Goal: Transaction & Acquisition: Download file/media

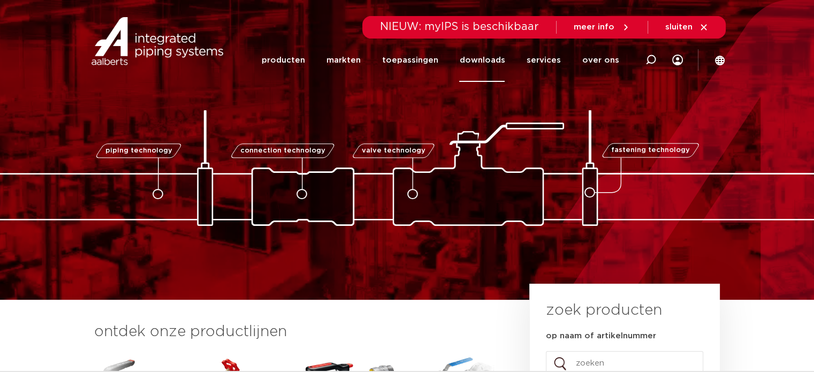
click at [481, 55] on link "downloads" at bounding box center [481, 60] width 45 height 43
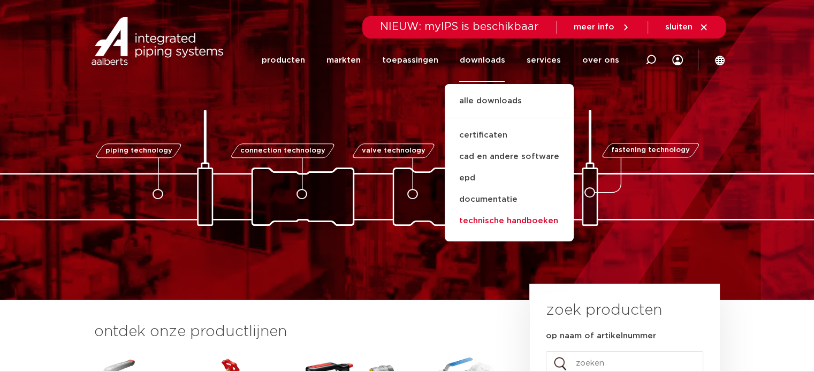
click at [496, 224] on link "technische handboeken" at bounding box center [509, 220] width 129 height 21
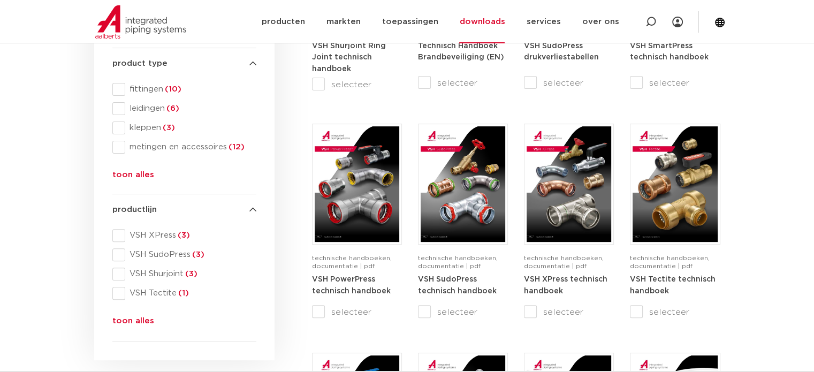
scroll to position [364, 0]
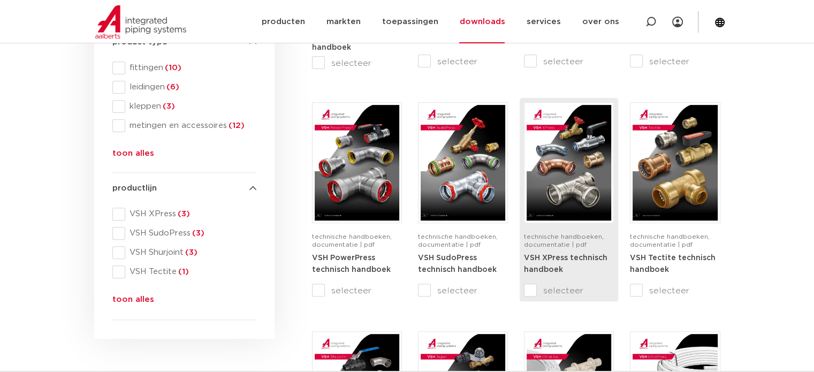
click at [563, 286] on input "selecteer" at bounding box center [546, 290] width 45 height 13
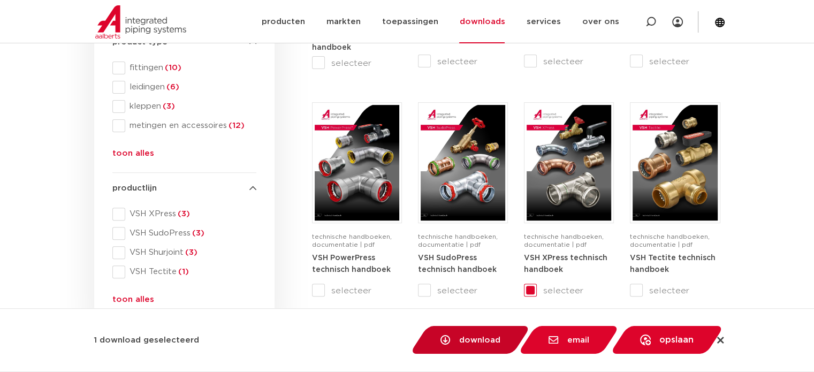
click at [496, 336] on span "download" at bounding box center [479, 340] width 41 height 8
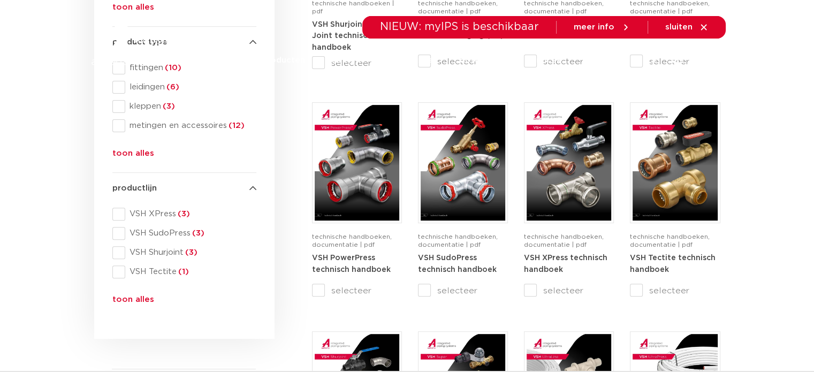
checkbox input "false"
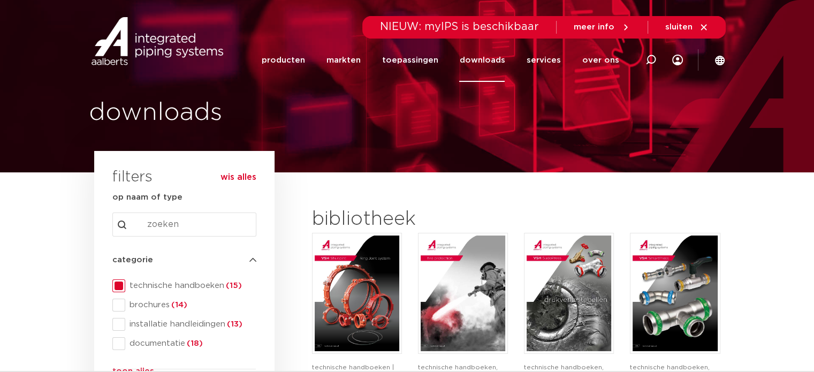
scroll to position [325, 0]
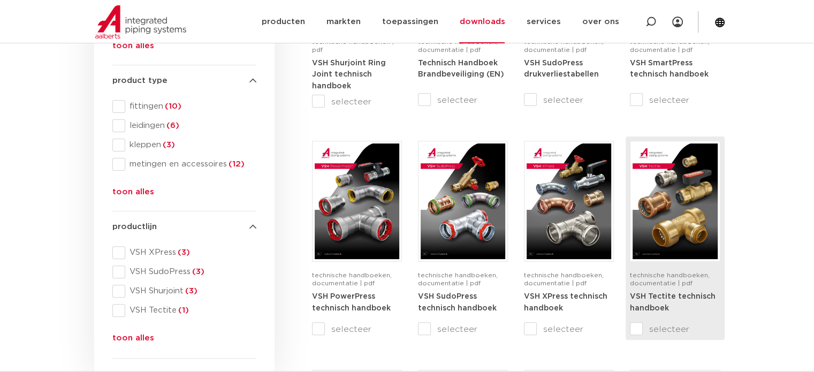
click at [640, 327] on input "selecteer" at bounding box center [652, 329] width 45 height 13
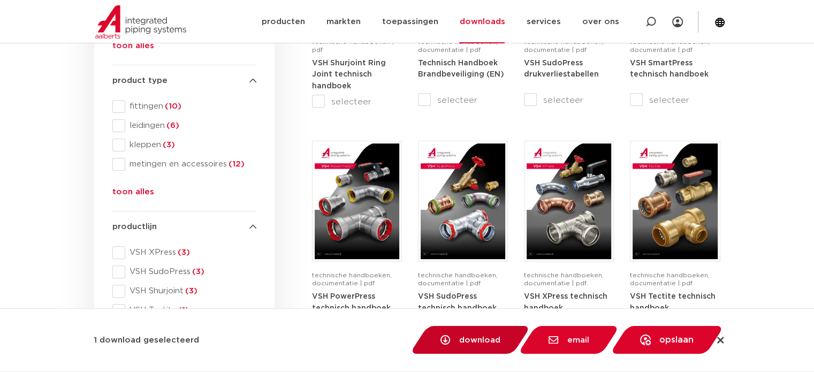
click at [480, 339] on span "download" at bounding box center [479, 340] width 41 height 8
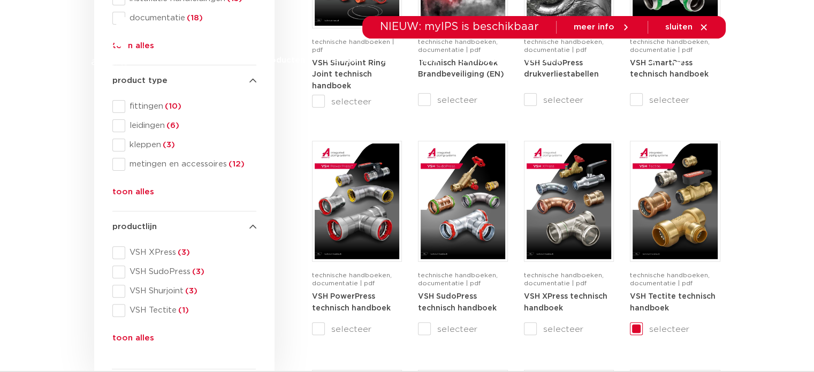
checkbox input "false"
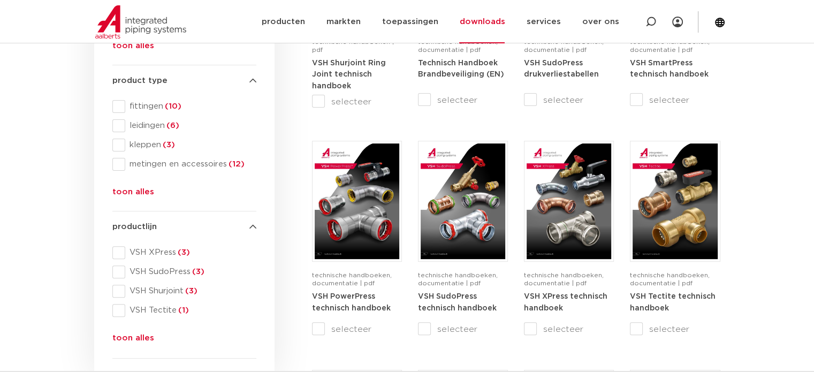
scroll to position [651, 0]
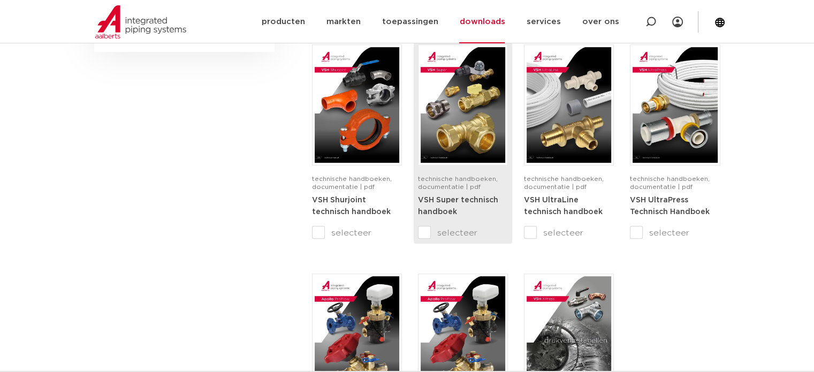
click at [425, 230] on input "selecteer" at bounding box center [440, 232] width 45 height 13
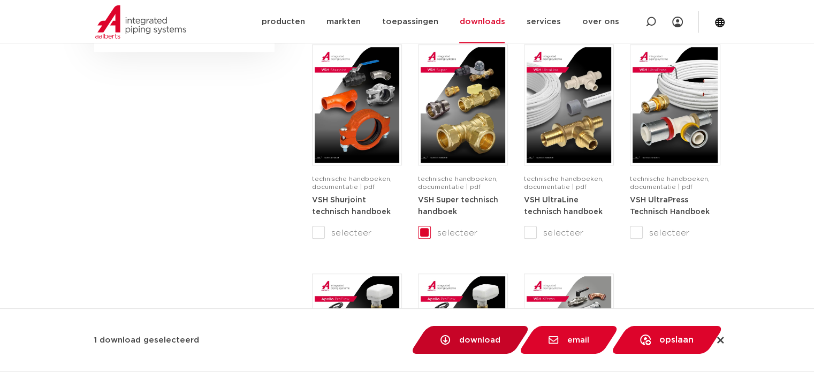
click at [484, 338] on span "download" at bounding box center [479, 340] width 41 height 8
checkbox input "false"
